Goal: Transaction & Acquisition: Book appointment/travel/reservation

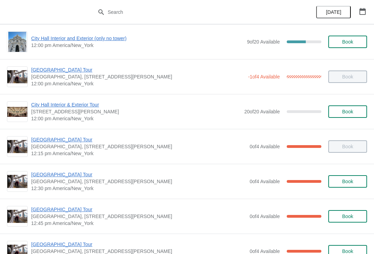
scroll to position [339, 0]
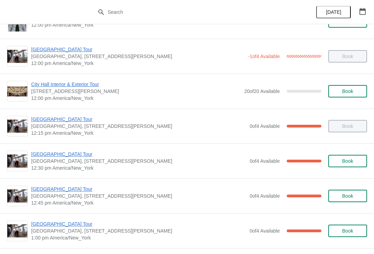
click at [46, 182] on div "City Hall Tower Tour City Hall Visitor Center, 1400 John F Kennedy Boulevard Su…" at bounding box center [187, 196] width 374 height 35
click at [41, 192] on span "[GEOGRAPHIC_DATA] Tour" at bounding box center [138, 189] width 215 height 7
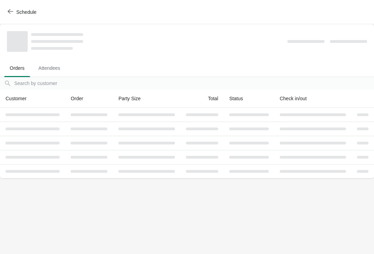
scroll to position [0, 0]
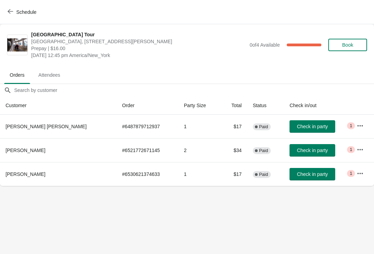
click at [305, 176] on span "Check in party" at bounding box center [312, 175] width 31 height 6
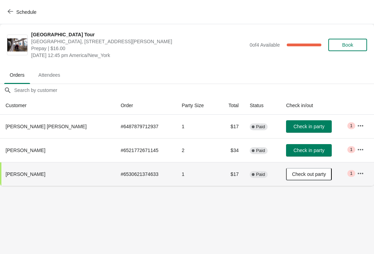
click at [298, 125] on span "Check in party" at bounding box center [308, 127] width 31 height 6
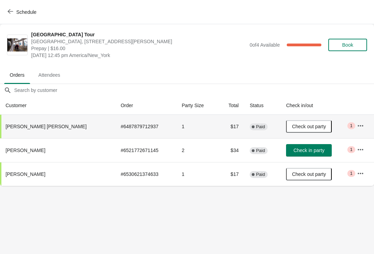
click at [300, 153] on span "Check in party" at bounding box center [308, 151] width 31 height 6
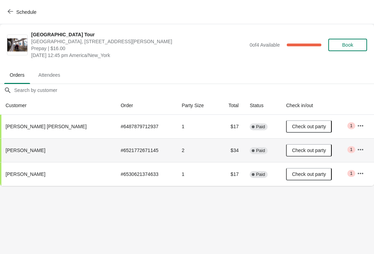
click at [12, 16] on button "Schedule" at bounding box center [22, 12] width 38 height 12
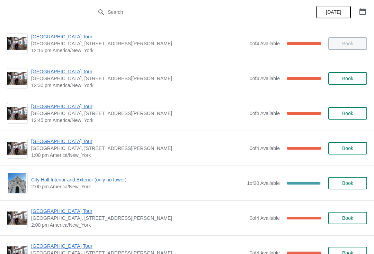
scroll to position [424, 0]
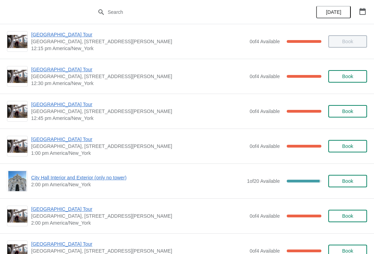
click at [61, 142] on span "[GEOGRAPHIC_DATA] Tour" at bounding box center [138, 139] width 215 height 7
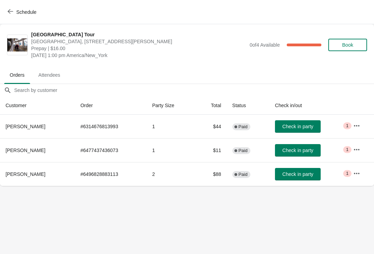
click at [300, 155] on button "Check in party" at bounding box center [298, 150] width 46 height 12
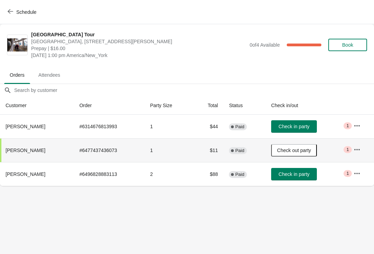
click at [293, 179] on button "Check in party" at bounding box center [294, 174] width 46 height 12
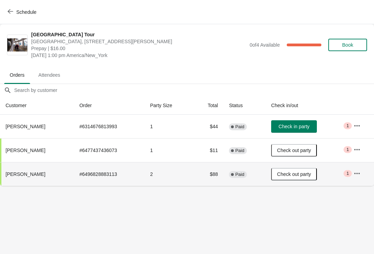
click at [11, 14] on icon "button" at bounding box center [11, 12] width 6 height 6
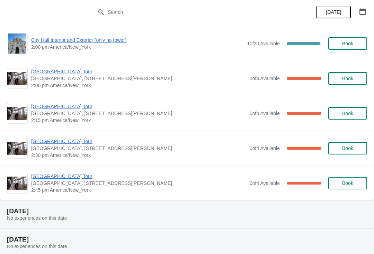
scroll to position [557, 0]
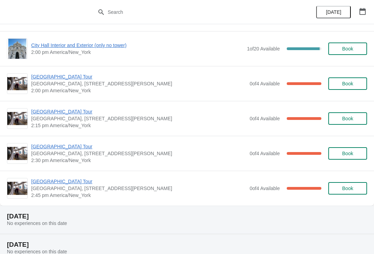
click at [349, 84] on span "Book" at bounding box center [347, 84] width 11 height 6
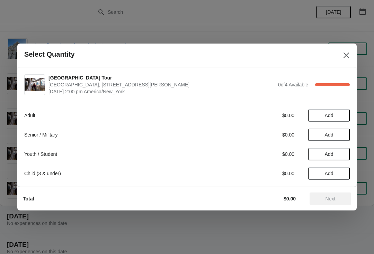
click at [327, 131] on button "Add" at bounding box center [329, 135] width 42 height 12
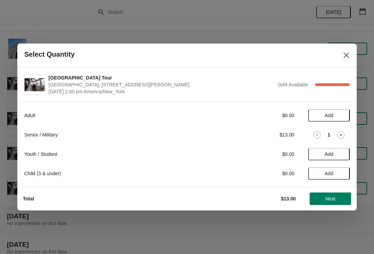
click at [342, 135] on icon at bounding box center [340, 134] width 7 height 7
click at [328, 198] on span "Next" at bounding box center [330, 199] width 10 height 6
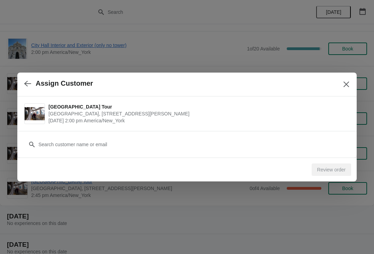
click at [343, 86] on icon "Close" at bounding box center [346, 84] width 7 height 7
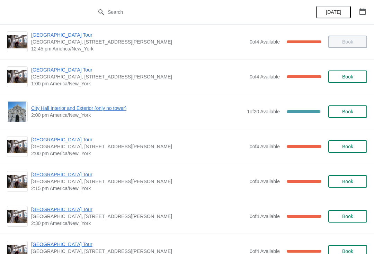
scroll to position [492, 0]
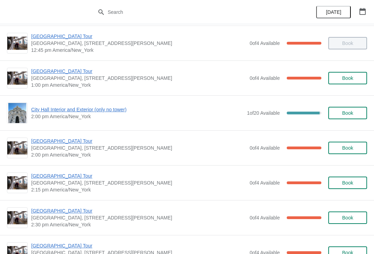
click at [346, 111] on span "Book" at bounding box center [347, 113] width 11 height 6
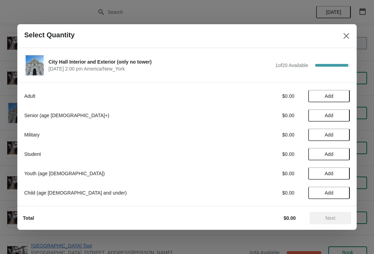
click at [335, 138] on button "Add" at bounding box center [329, 135] width 42 height 12
click at [339, 136] on icon at bounding box center [340, 134] width 7 height 7
click at [328, 217] on span "Next" at bounding box center [330, 219] width 10 height 6
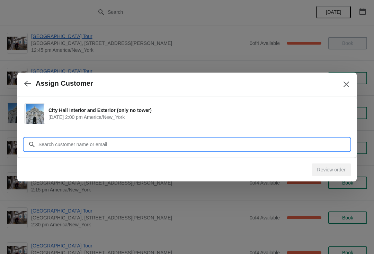
click at [134, 139] on input "Customer" at bounding box center [193, 144] width 311 height 12
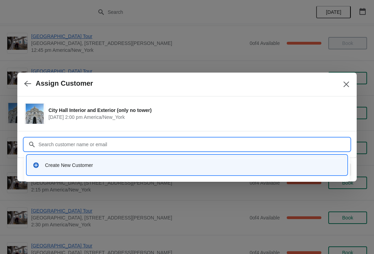
click at [71, 164] on div "Create New Customer" at bounding box center [193, 165] width 296 height 7
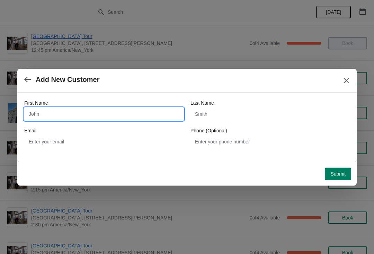
click at [78, 114] on input "First Name" at bounding box center [103, 114] width 159 height 12
type input "Mark"
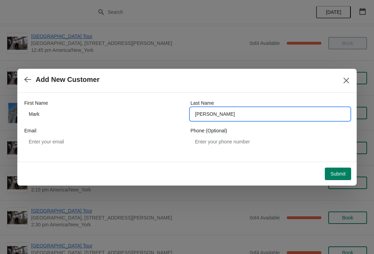
type input "Tate"
click at [341, 178] on button "Submit" at bounding box center [338, 174] width 26 height 12
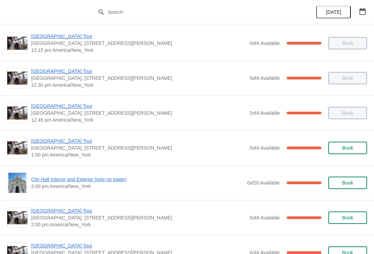
scroll to position [425, 0]
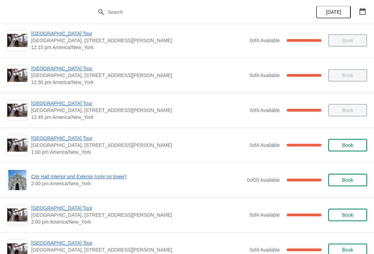
click at [351, 181] on span "Book" at bounding box center [347, 181] width 11 height 6
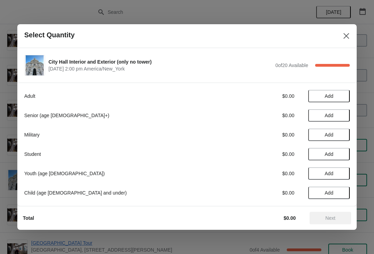
click at [338, 136] on span "Add" at bounding box center [328, 135] width 29 height 6
click at [343, 134] on icon at bounding box center [340, 134] width 7 height 7
click at [340, 219] on span "Next" at bounding box center [330, 219] width 30 height 6
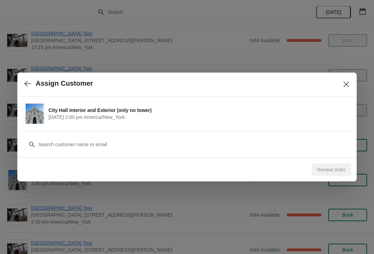
click at [341, 172] on div "Review order" at bounding box center [330, 170] width 39 height 12
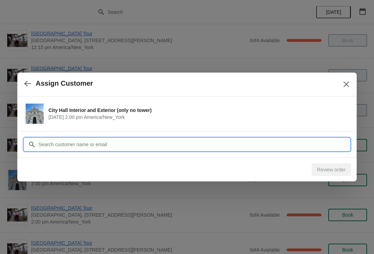
click at [219, 147] on input "Customer" at bounding box center [193, 144] width 311 height 12
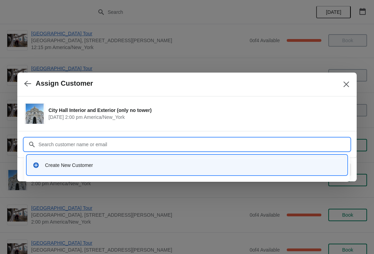
click at [149, 163] on div "Create New Customer" at bounding box center [193, 165] width 296 height 7
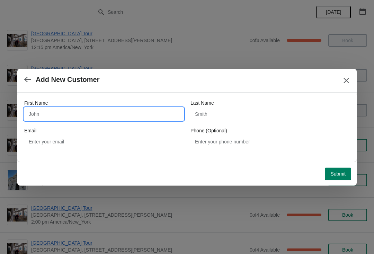
click at [143, 119] on input "First Name" at bounding box center [103, 114] width 159 height 12
type input "Glen"
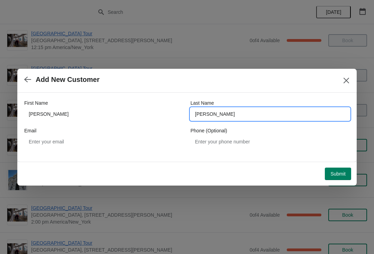
type input "Tate"
click at [339, 170] on button "Submit" at bounding box center [338, 174] width 26 height 12
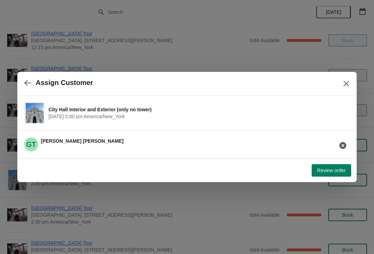
click at [343, 170] on span "Review order" at bounding box center [331, 171] width 28 height 6
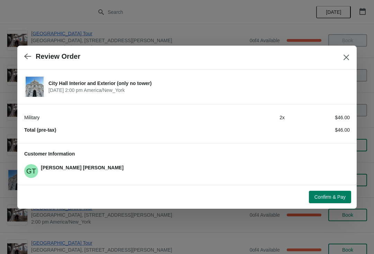
click at [336, 195] on span "Confirm & Pay" at bounding box center [329, 197] width 31 height 6
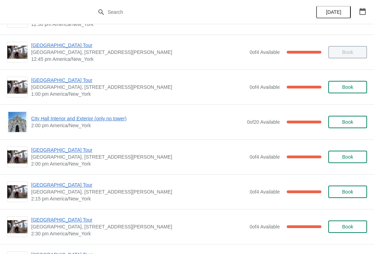
scroll to position [485, 0]
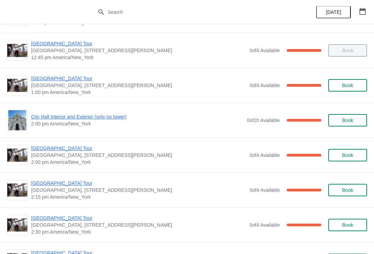
click at [358, 123] on button "Book" at bounding box center [347, 120] width 39 height 12
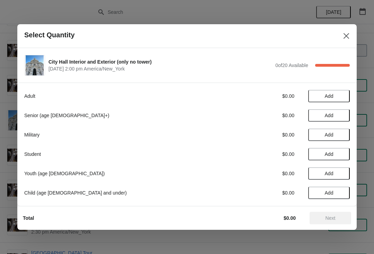
click at [335, 97] on span "Add" at bounding box center [328, 96] width 29 height 6
click at [335, 220] on span "Next" at bounding box center [330, 219] width 10 height 6
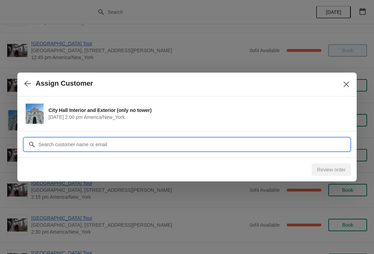
click at [328, 142] on input "Customer" at bounding box center [193, 144] width 311 height 12
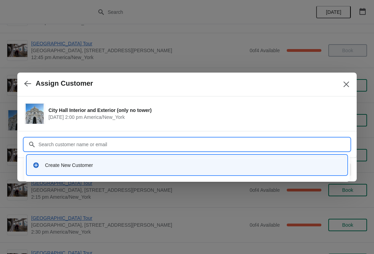
click at [188, 164] on div "Create New Customer" at bounding box center [193, 165] width 296 height 7
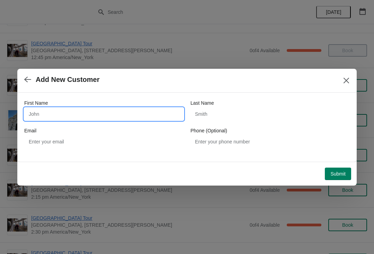
click at [166, 114] on input "First Name" at bounding box center [103, 114] width 159 height 12
type input "[PERSON_NAME]"
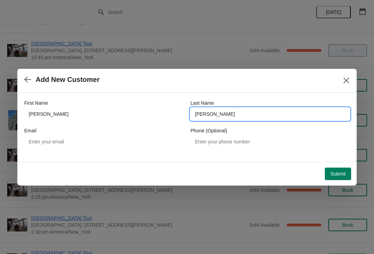
type input "[PERSON_NAME]"
click at [340, 176] on span "Submit" at bounding box center [337, 174] width 15 height 6
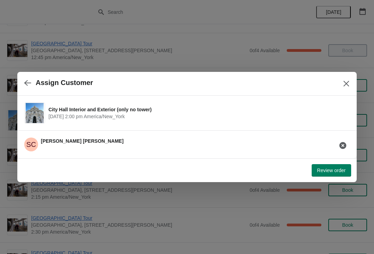
click at [341, 171] on span "Review order" at bounding box center [331, 171] width 28 height 6
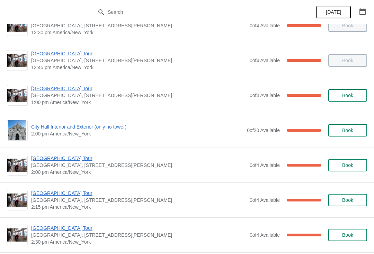
scroll to position [475, 0]
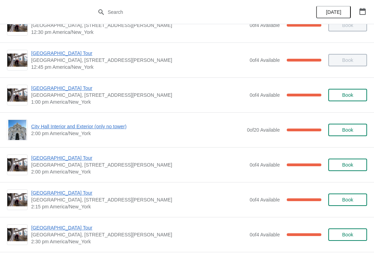
click at [53, 129] on span "City Hall Interior and Exterior (only no tower)" at bounding box center [137, 126] width 212 height 7
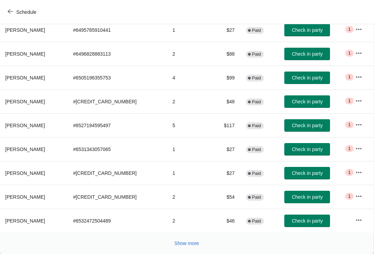
scroll to position [114, 0]
click at [180, 243] on span "Show more" at bounding box center [186, 244] width 25 height 6
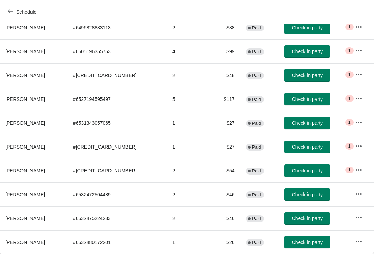
scroll to position [140, 0]
